Goal: Transaction & Acquisition: Book appointment/travel/reservation

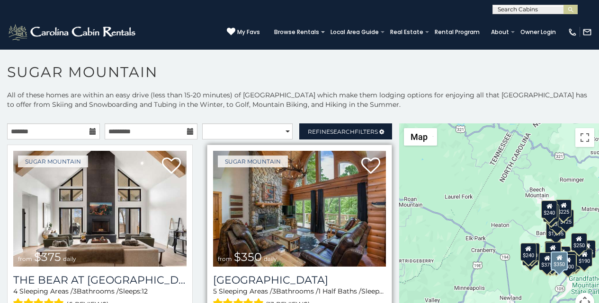
scroll to position [20, 0]
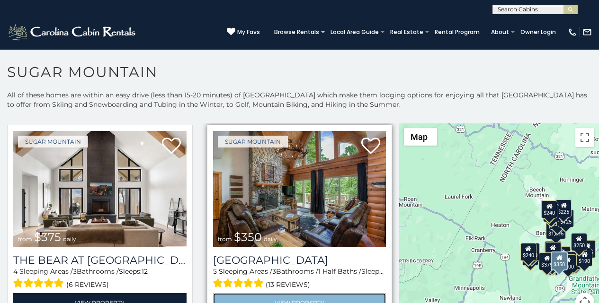
click at [242, 301] on link "View Property" at bounding box center [299, 302] width 173 height 19
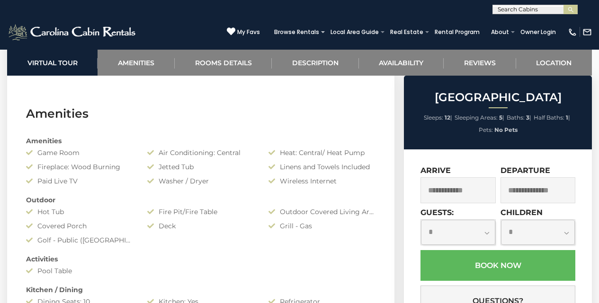
scroll to position [718, 0]
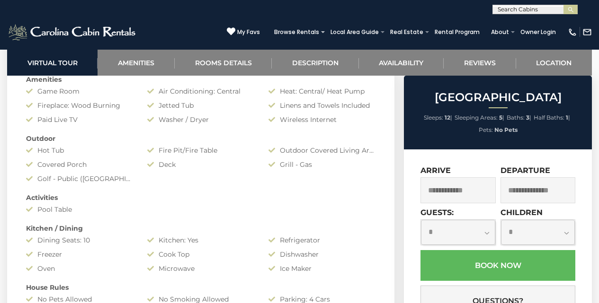
click at [428, 208] on label "Guests:" at bounding box center [436, 212] width 33 height 9
click at [428, 220] on select "**********" at bounding box center [458, 232] width 74 height 25
select select "*"
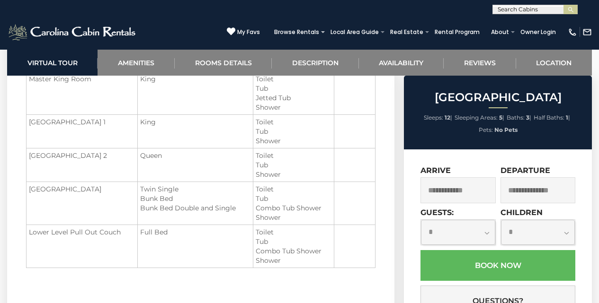
scroll to position [1133, 0]
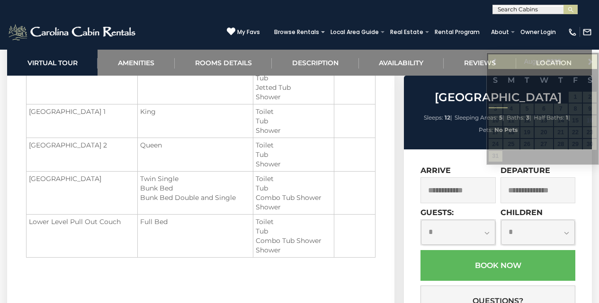
click at [508, 180] on input "text" at bounding box center [537, 190] width 75 height 26
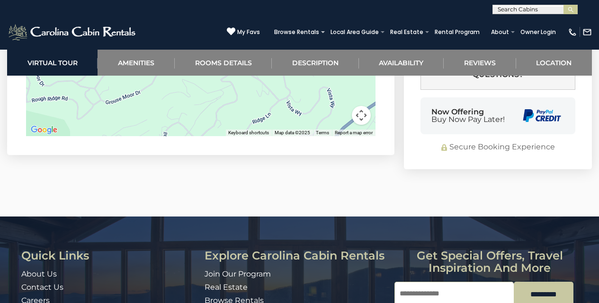
scroll to position [2721, 0]
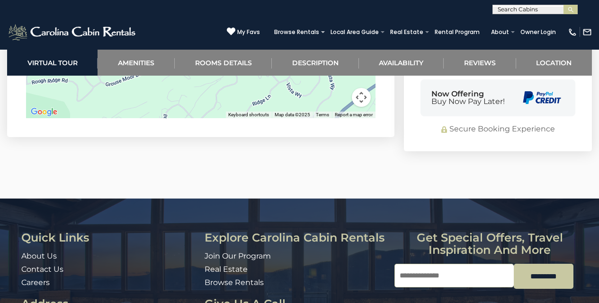
click at [529, 27] on link "Owner Login" at bounding box center [537, 32] width 45 height 13
